Goal: Find specific page/section: Find specific page/section

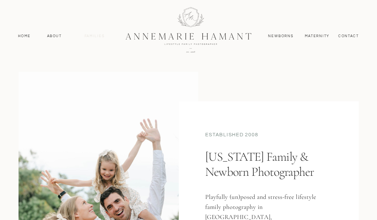
click at [92, 37] on nav "Families" at bounding box center [95, 36] width 28 height 6
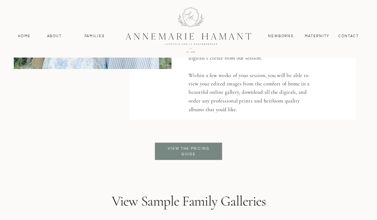
scroll to position [1507, 0]
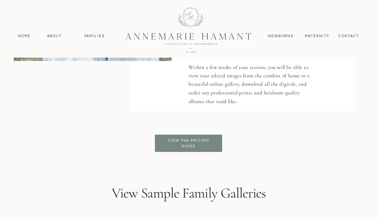
click at [186, 141] on p "View the pricing guide" at bounding box center [188, 142] width 51 height 11
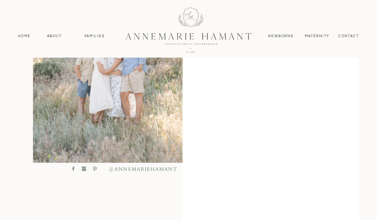
scroll to position [267, 0]
